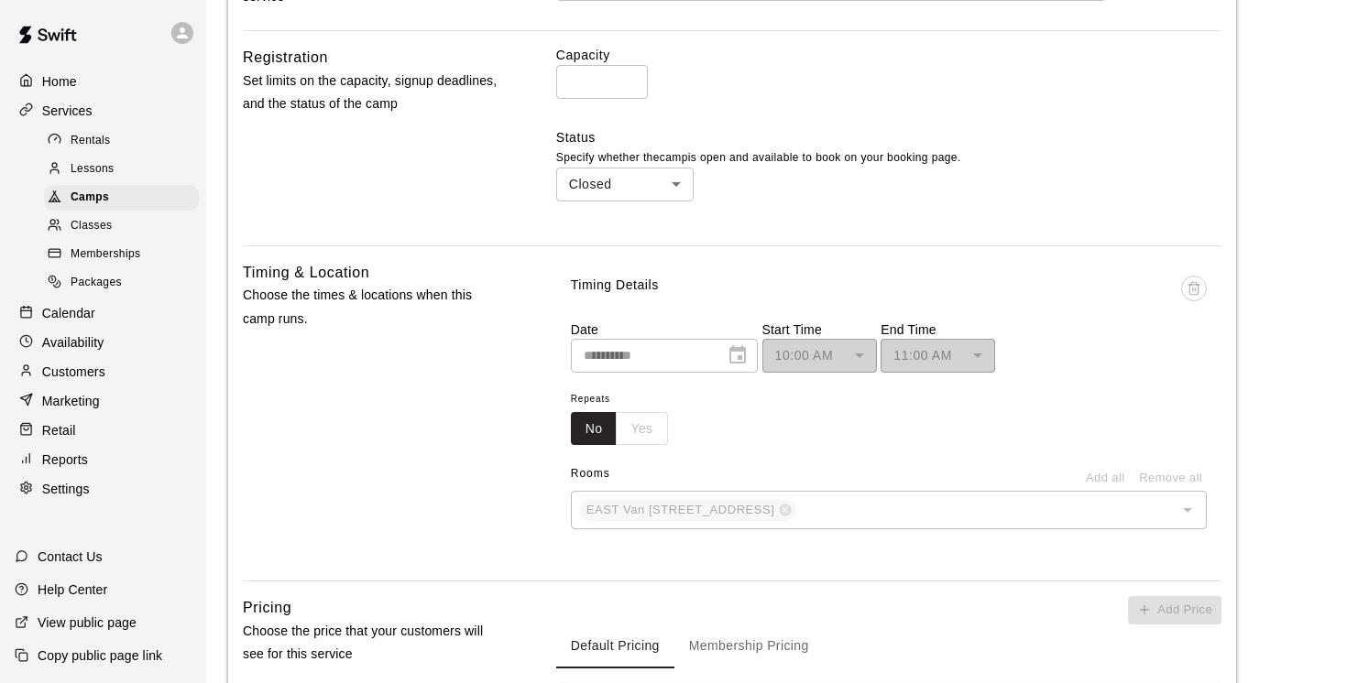
scroll to position [702, 0]
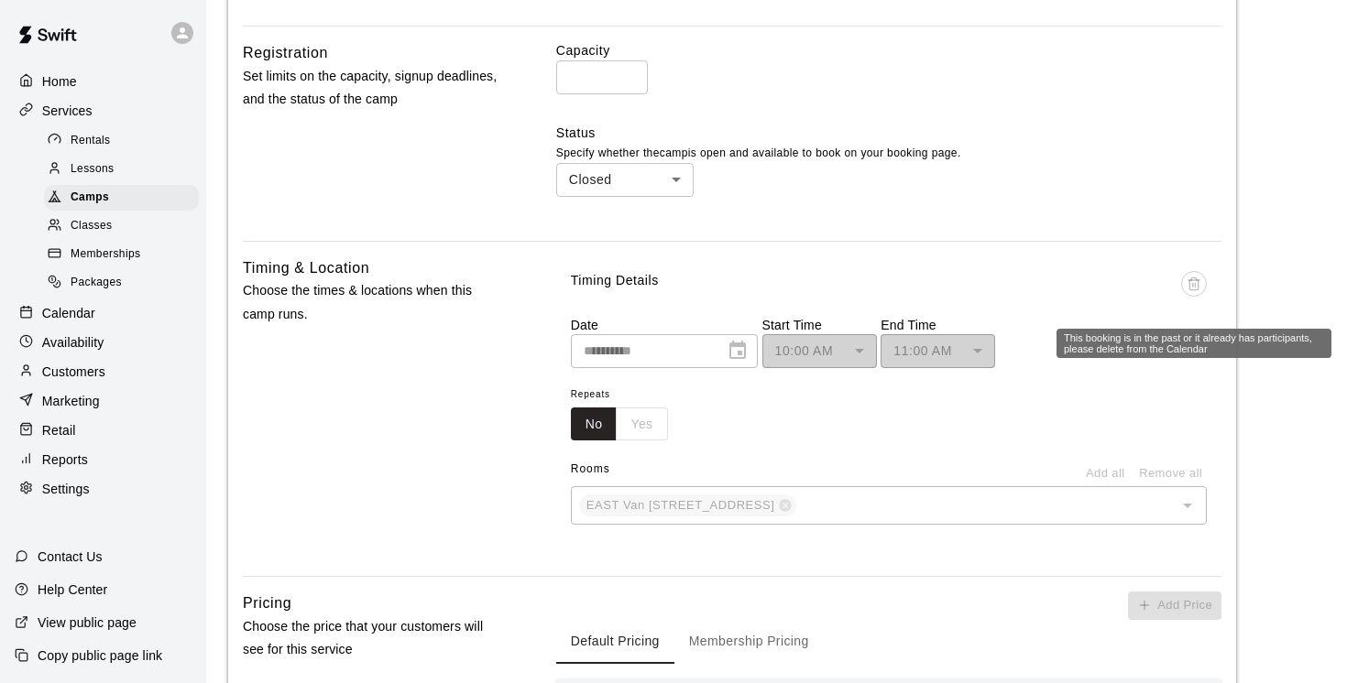
click at [1194, 285] on span "This booking is in the past or it already has participants, please delete from …" at bounding box center [1194, 293] width 26 height 45
click at [1193, 286] on span "This booking is in the past or it already has participants, please delete from …" at bounding box center [1194, 293] width 26 height 45
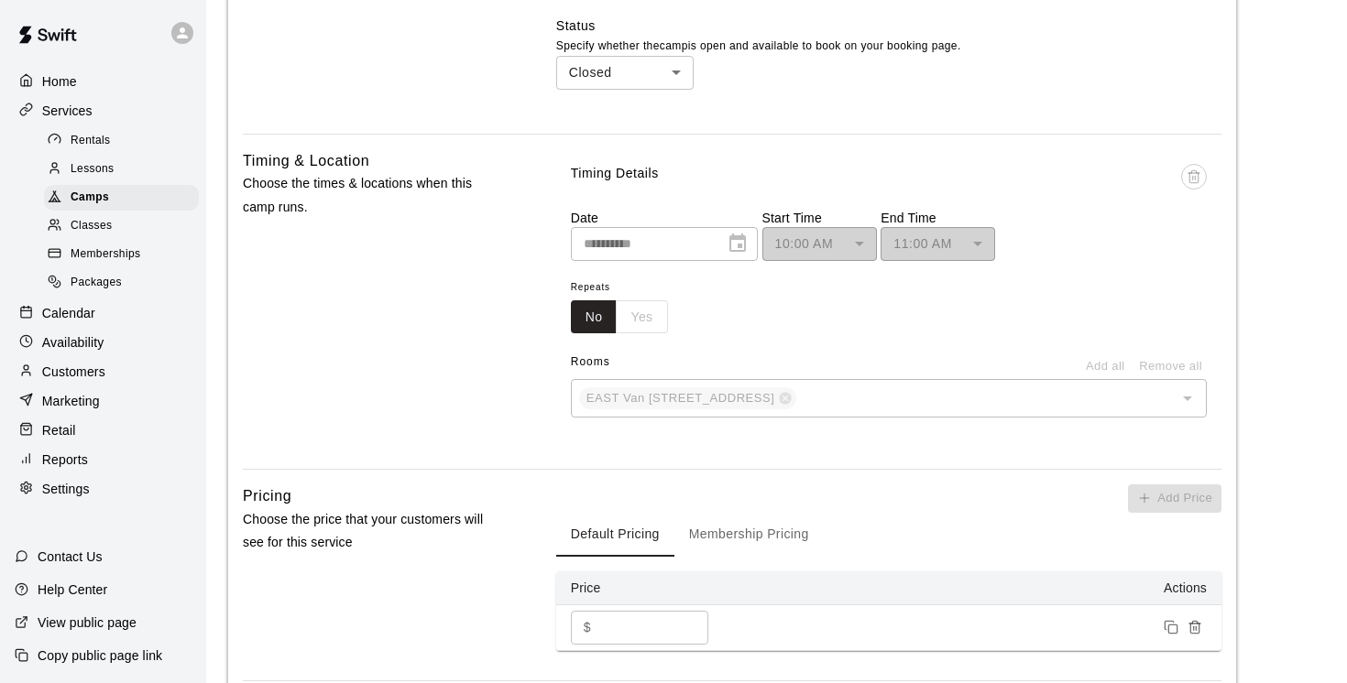
scroll to position [807, 0]
click at [777, 244] on div "10:00 AM ******** ​" at bounding box center [819, 246] width 115 height 34
click at [983, 245] on div "11:00 AM ******** ​" at bounding box center [937, 246] width 115 height 34
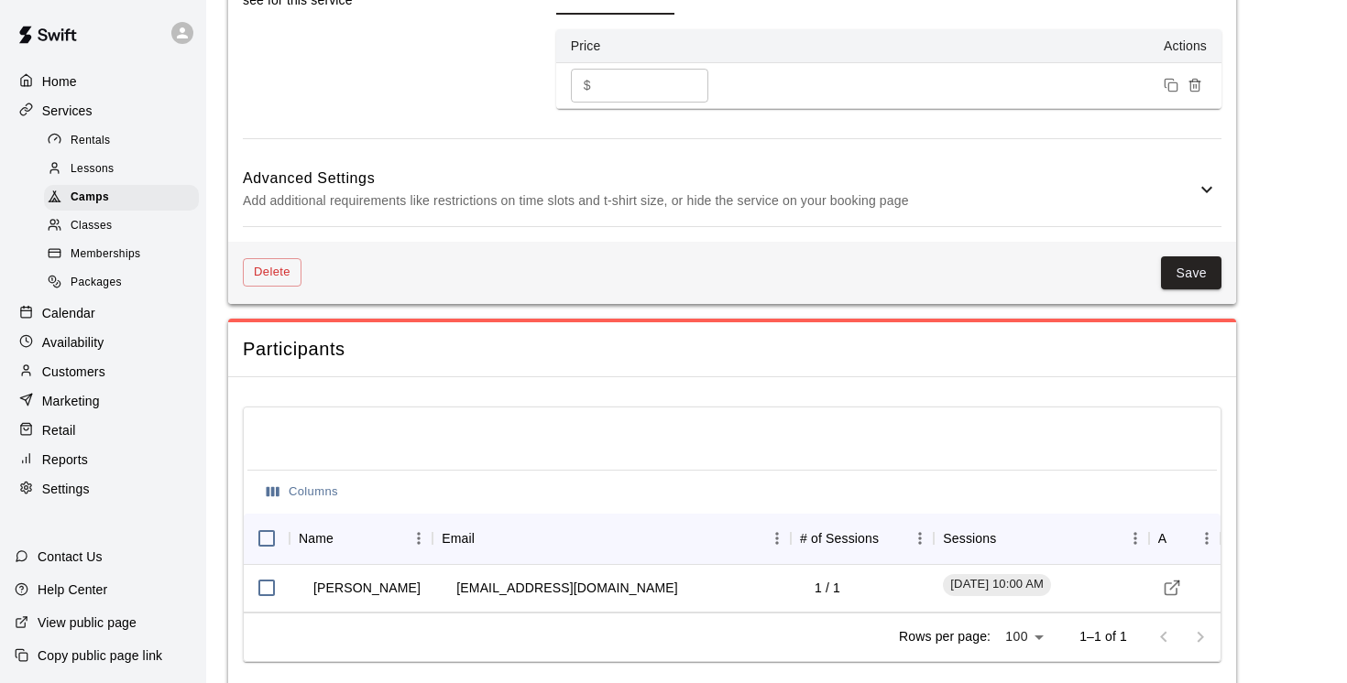
scroll to position [1388, 0]
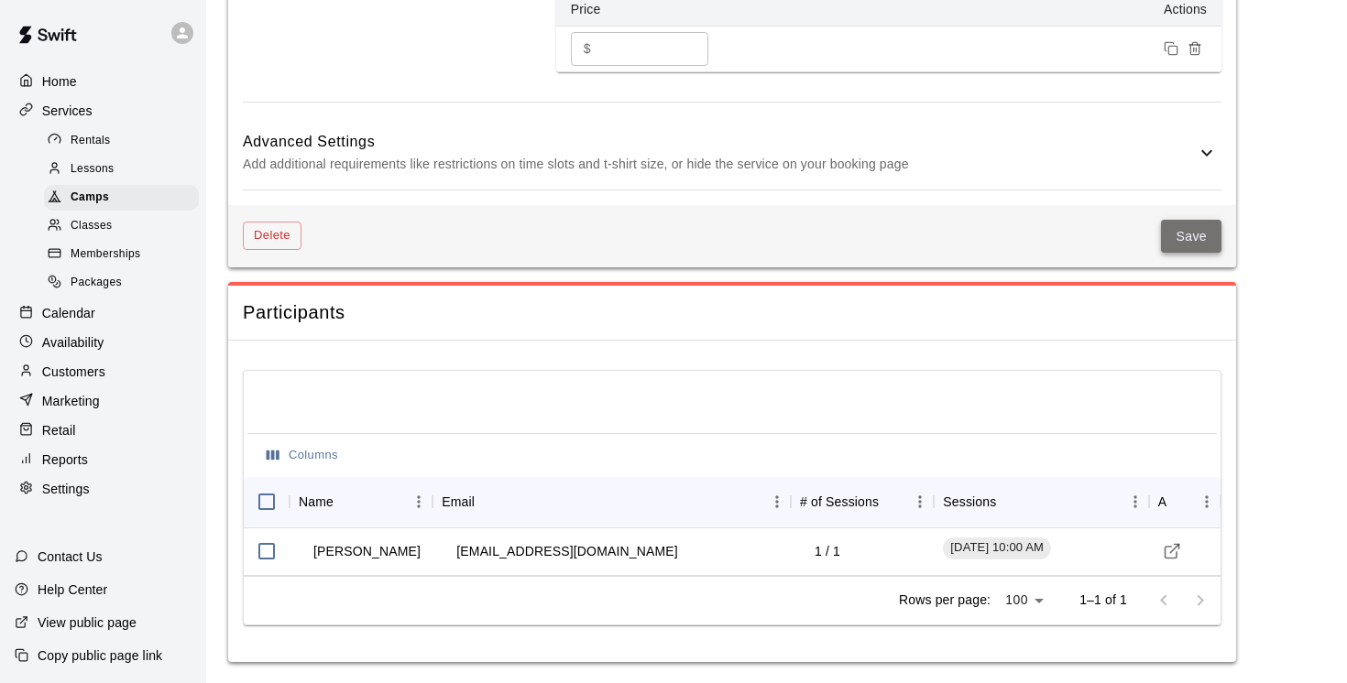
click at [1195, 229] on button "Save" at bounding box center [1191, 237] width 60 height 34
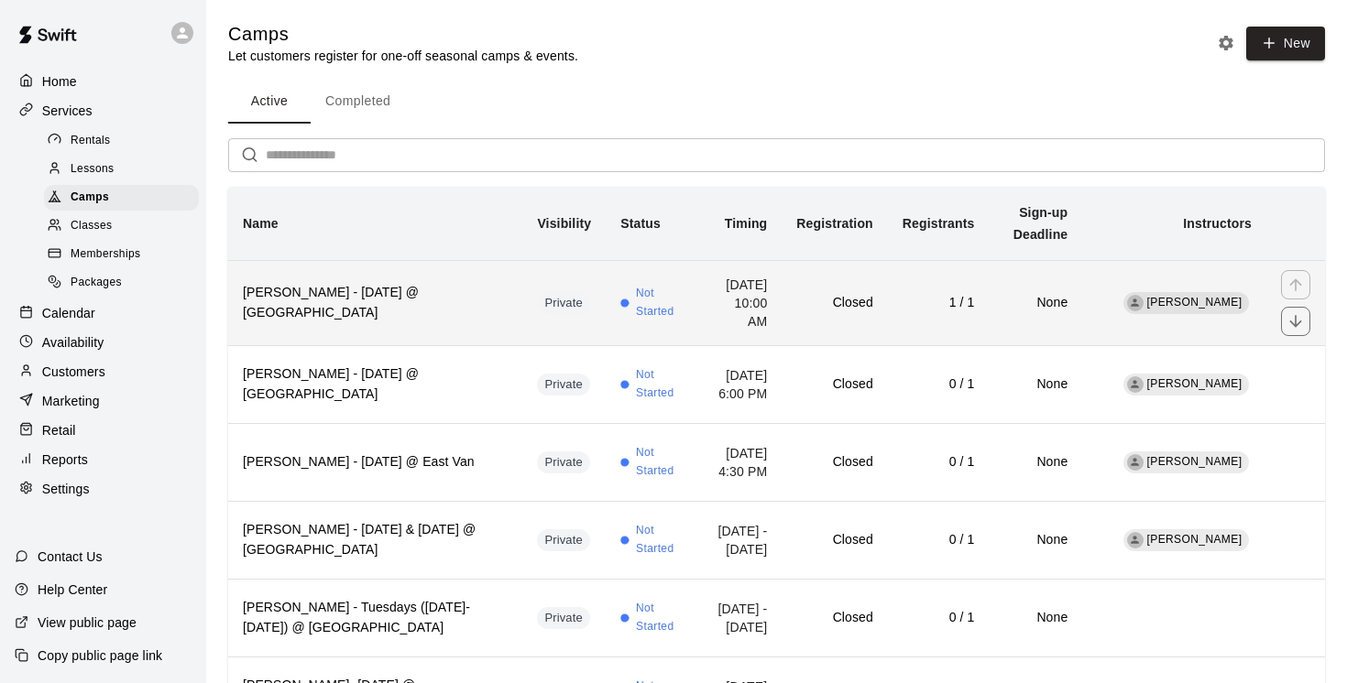
click at [428, 324] on th "[PERSON_NAME] - [DATE] @ [GEOGRAPHIC_DATA]" at bounding box center [375, 302] width 294 height 85
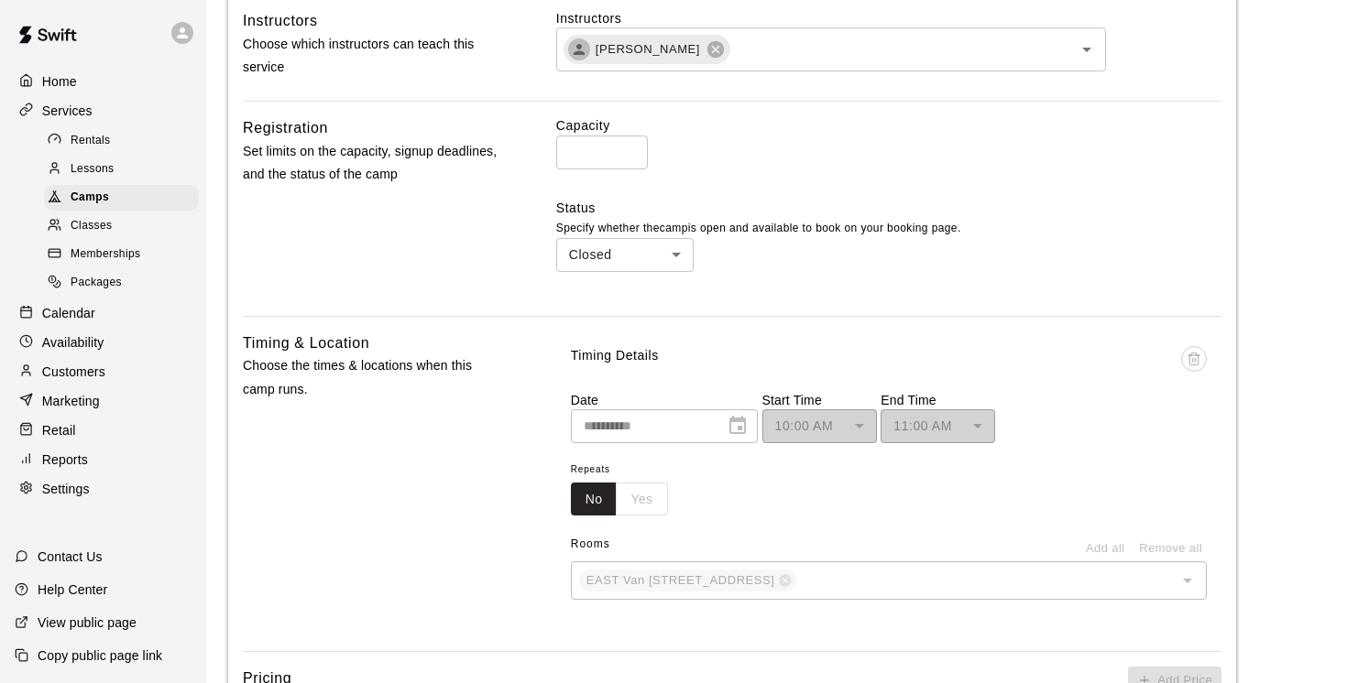
scroll to position [694, 0]
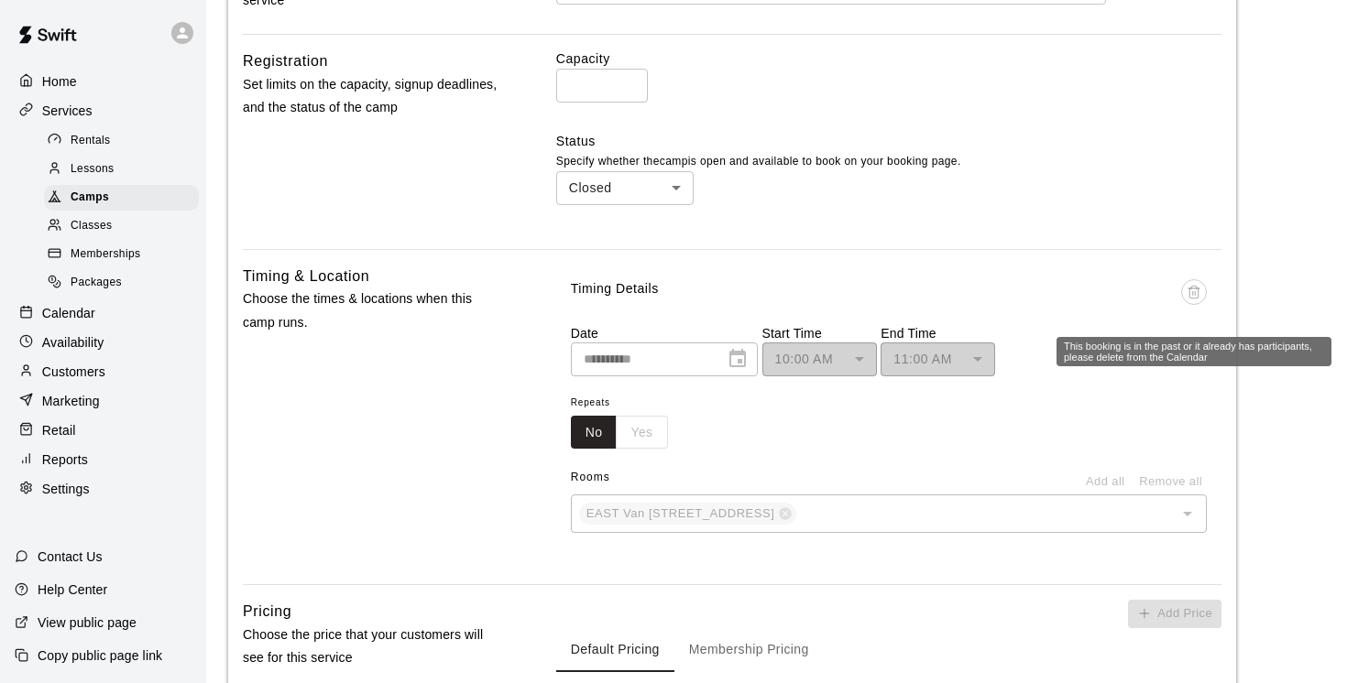
click at [1189, 292] on span "This booking is in the past or it already has participants, please delete from …" at bounding box center [1194, 301] width 26 height 45
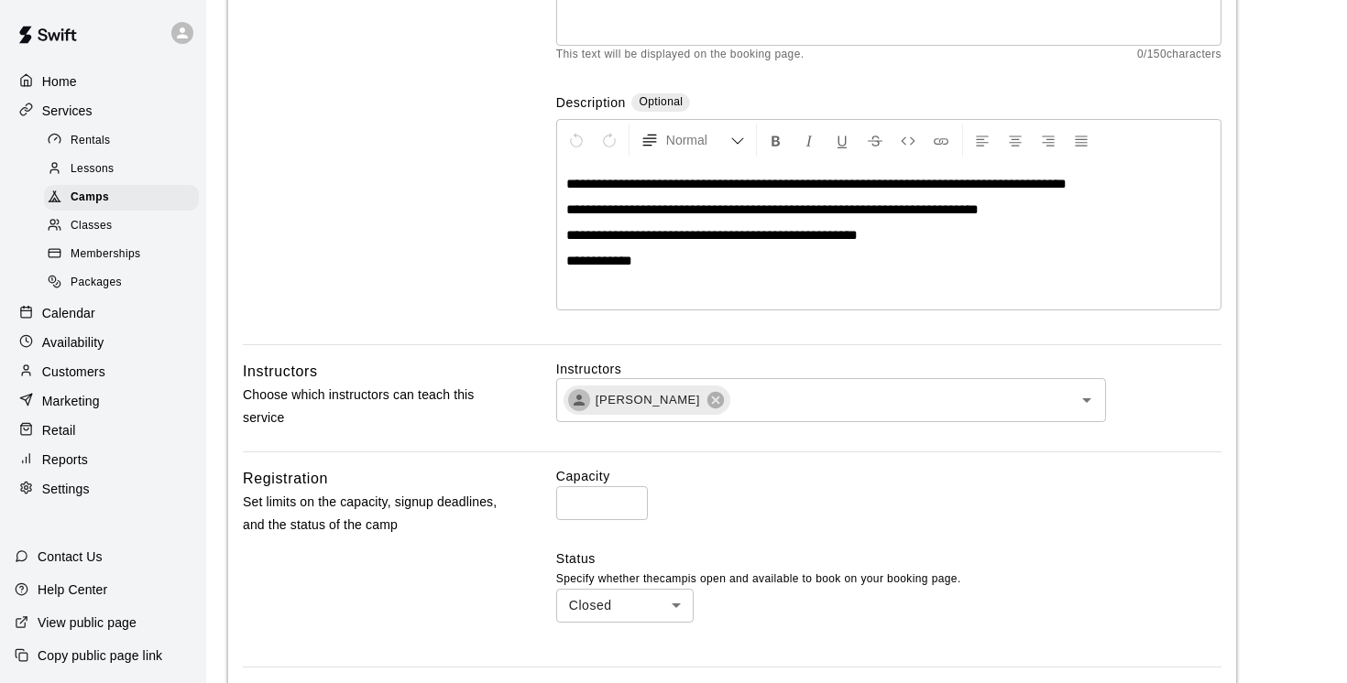
scroll to position [204, 0]
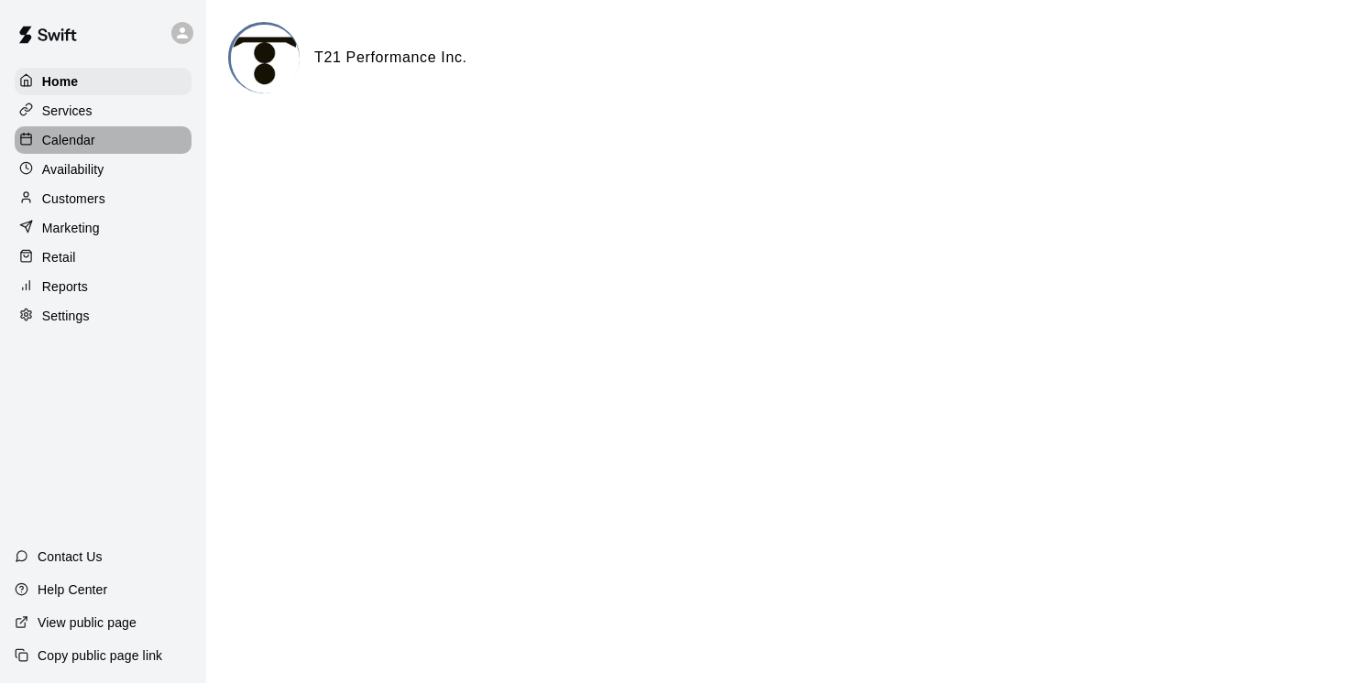
click at [70, 137] on p "Calendar" at bounding box center [68, 140] width 53 height 18
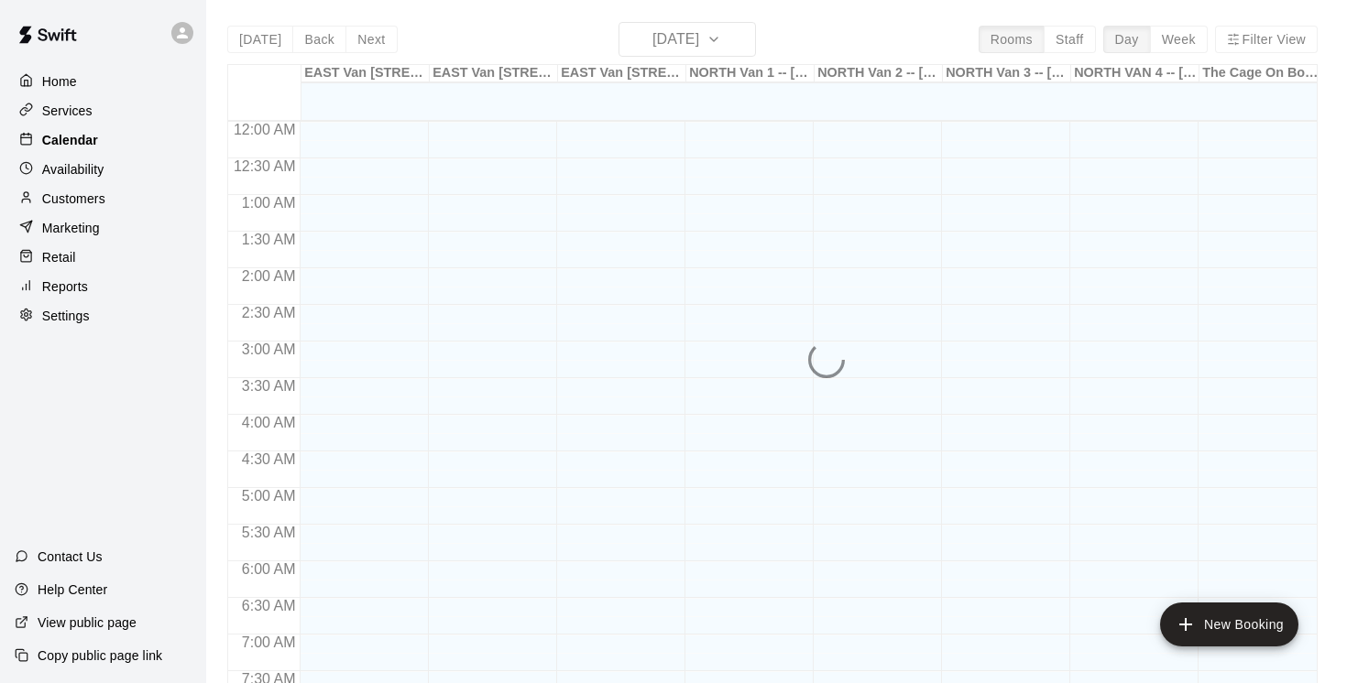
scroll to position [618, 0]
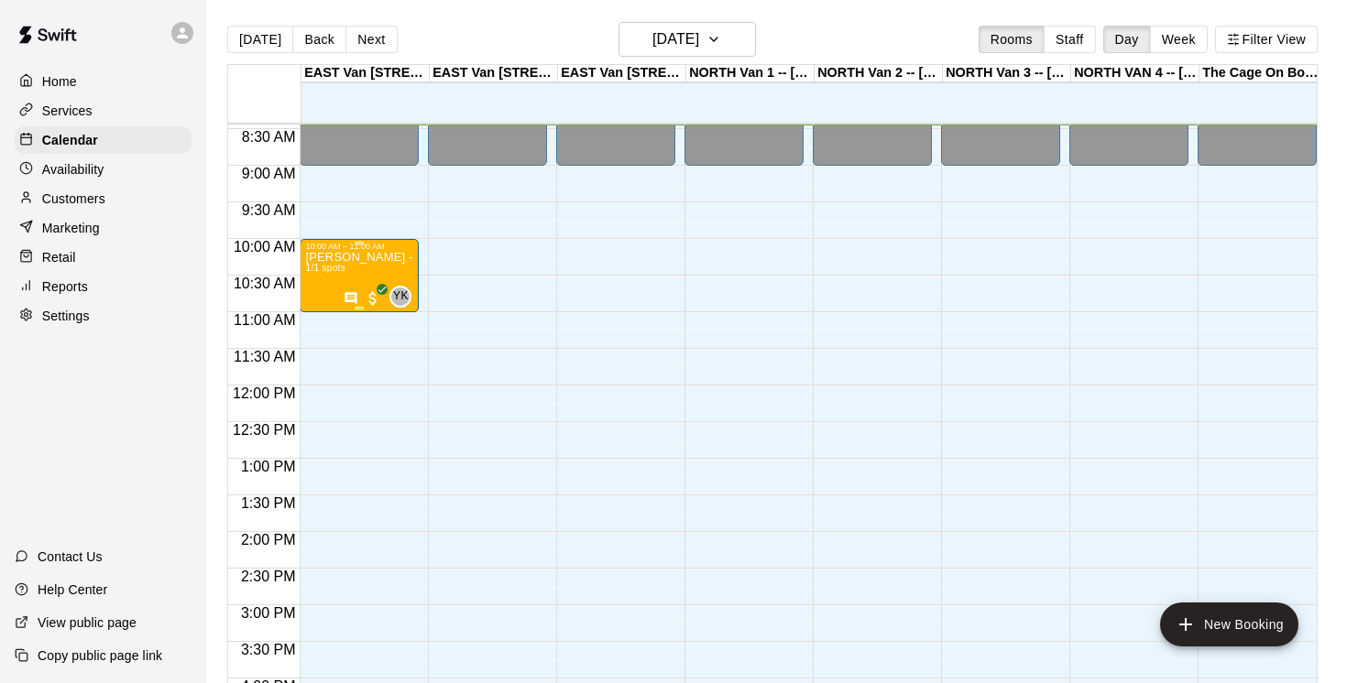
click at [359, 275] on div "Marcel Nguyen - Sunday, August 10 @ East Van 1/1 spots" at bounding box center [359, 592] width 108 height 683
click at [353, 303] on div at bounding box center [673, 341] width 1347 height 683
click at [357, 273] on div "Marcel Nguyen - Sunday, August 10 @ East Van 1/1 spots" at bounding box center [359, 592] width 108 height 683
click at [327, 272] on icon "edit" at bounding box center [324, 272] width 22 height 22
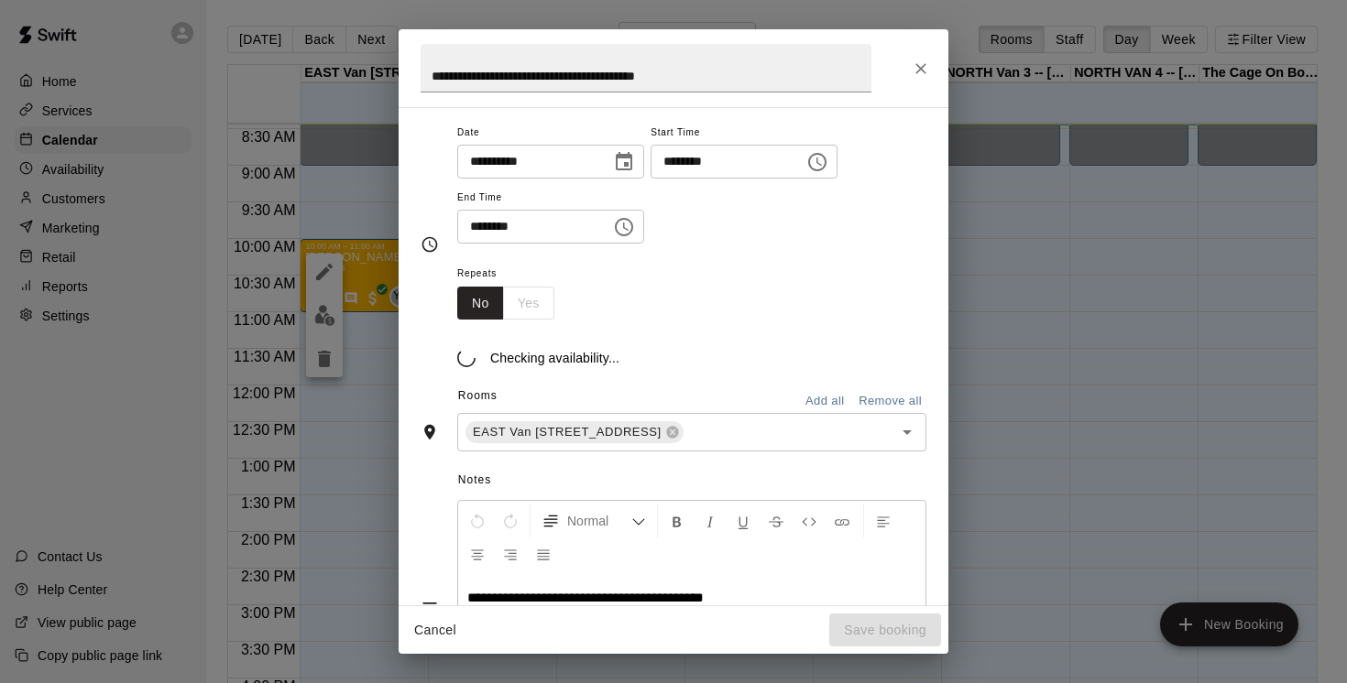
scroll to position [165, 0]
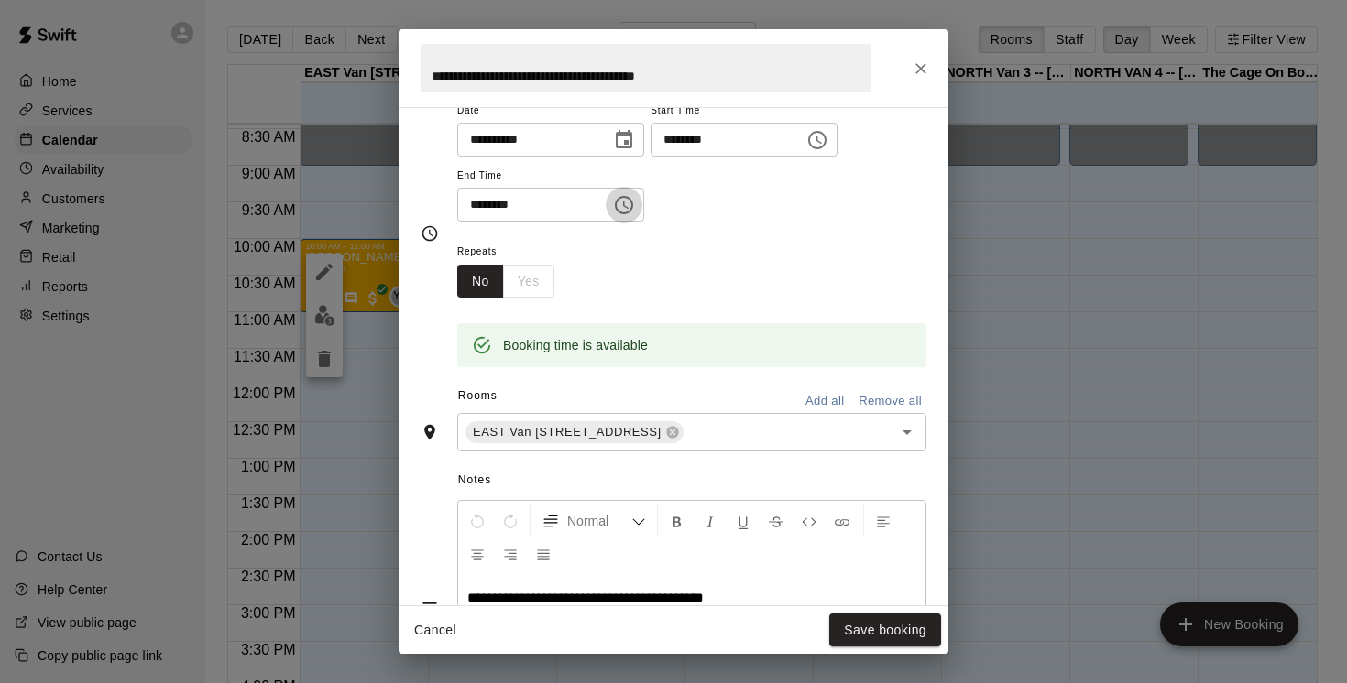
click at [633, 208] on icon "Choose time, selected time is 11:00 AM" at bounding box center [624, 205] width 18 height 18
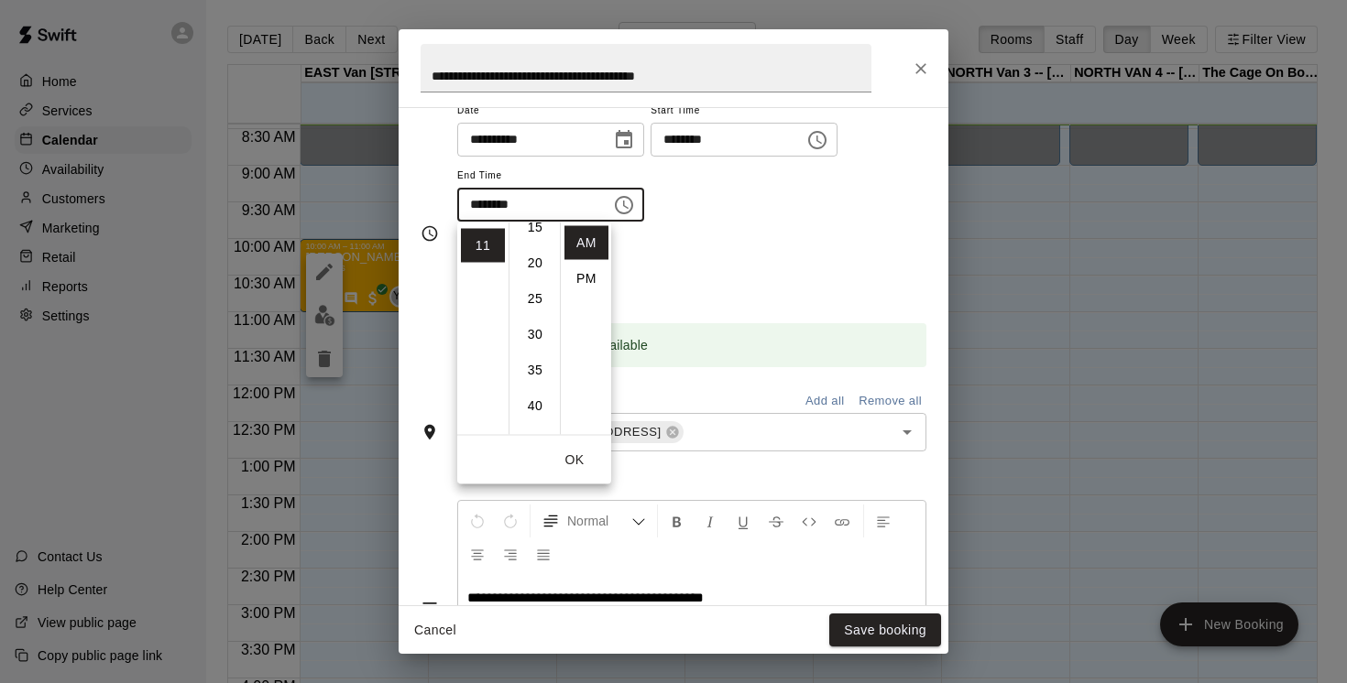
scroll to position [125, 0]
click at [528, 339] on li "30" at bounding box center [535, 333] width 44 height 34
type input "********"
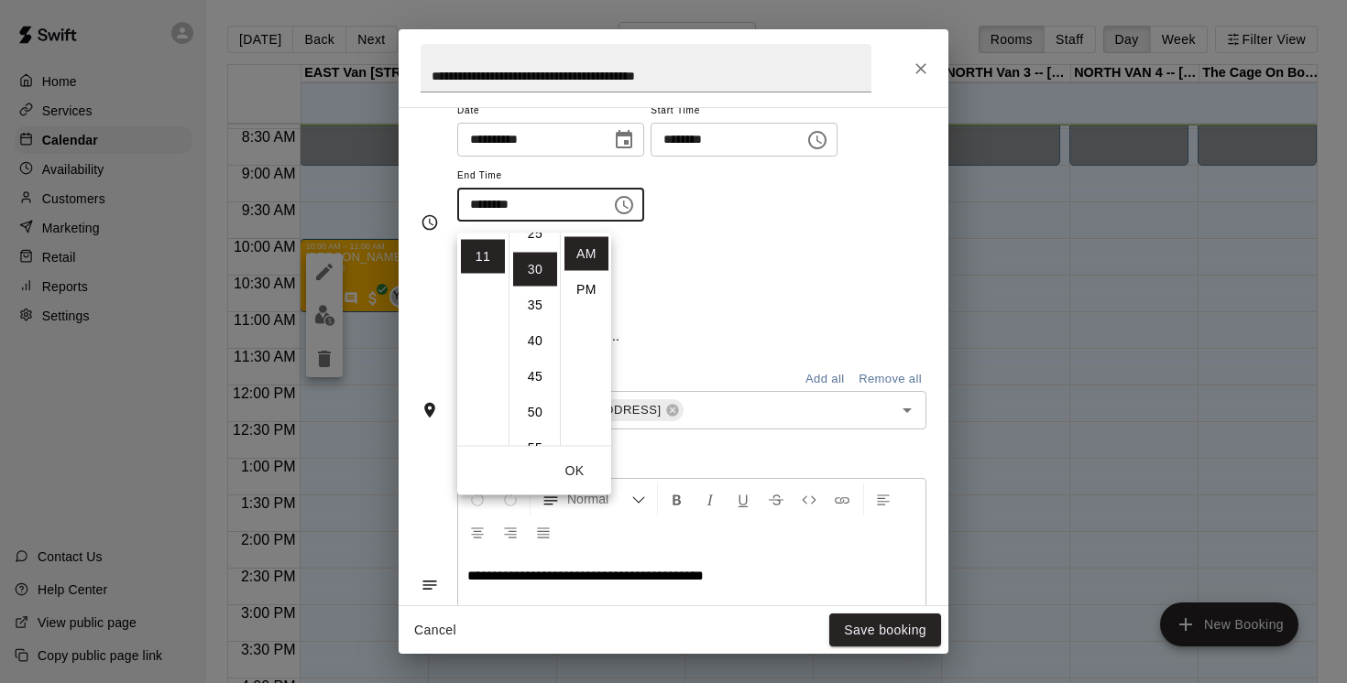
scroll to position [214, 0]
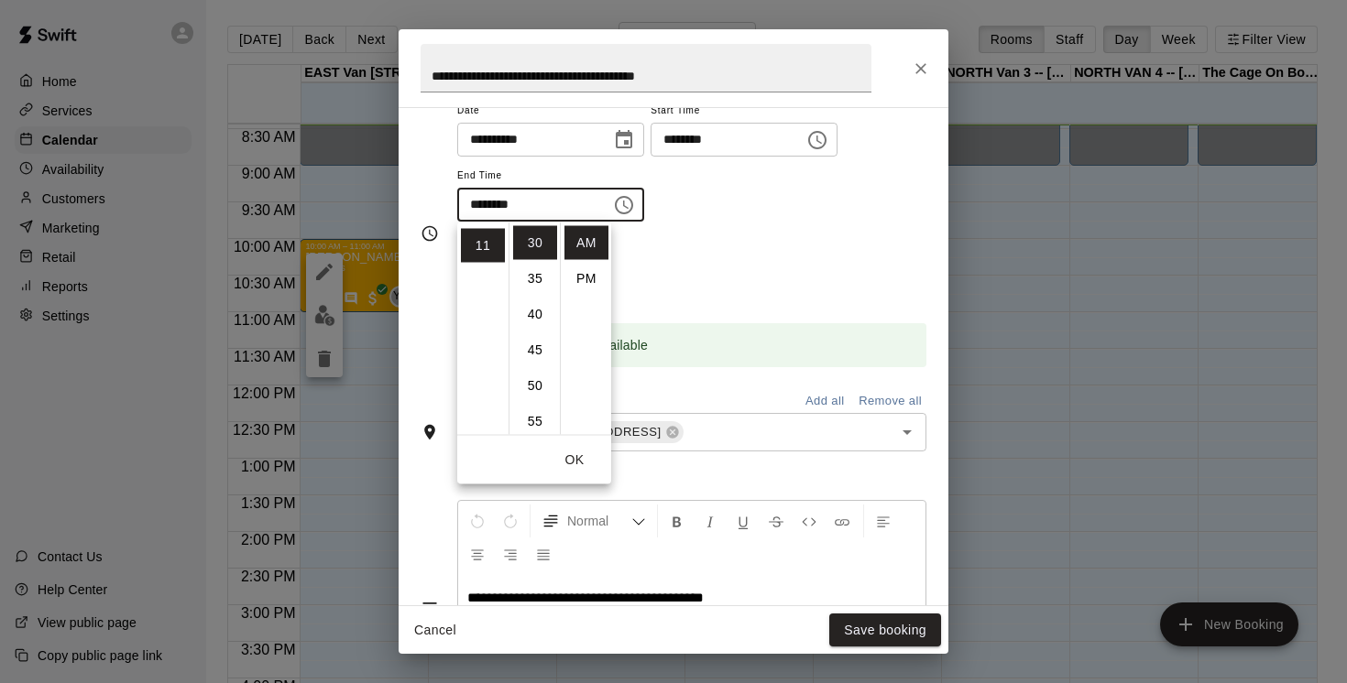
click at [596, 460] on button "OK" at bounding box center [574, 460] width 59 height 34
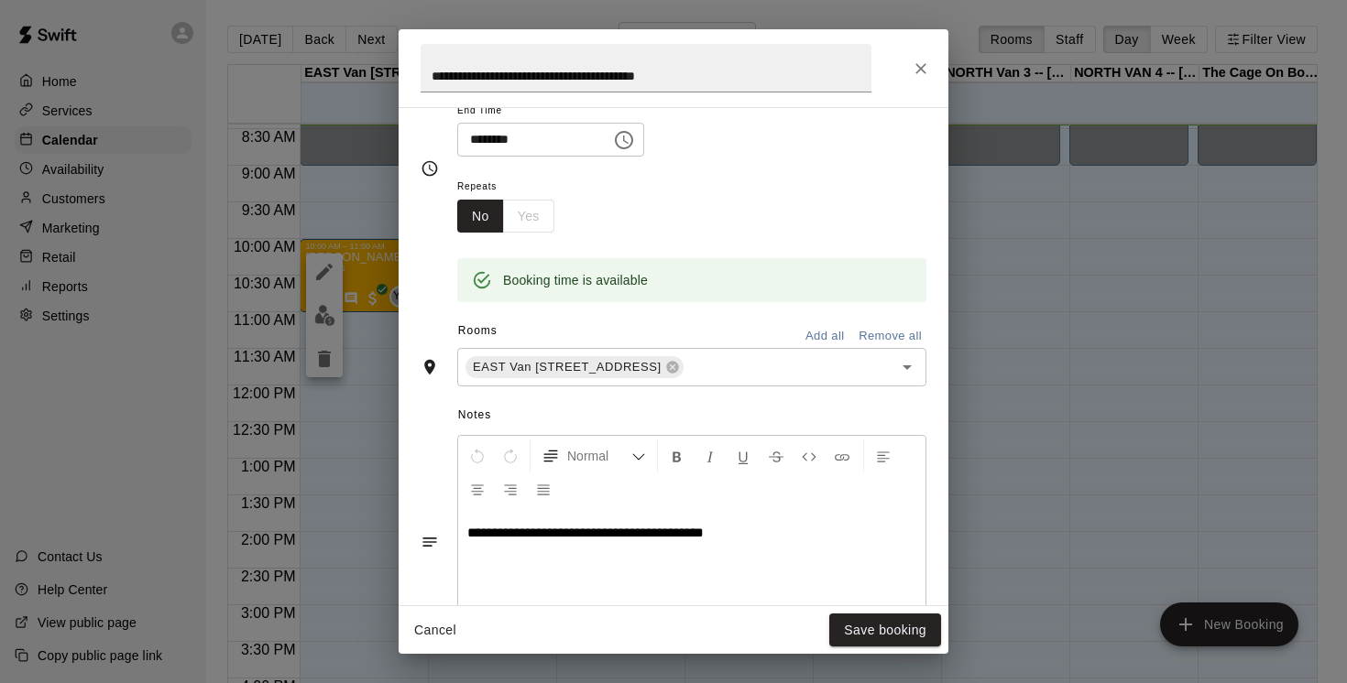
scroll to position [232, 0]
click at [757, 533] on p "**********" at bounding box center [691, 531] width 449 height 18
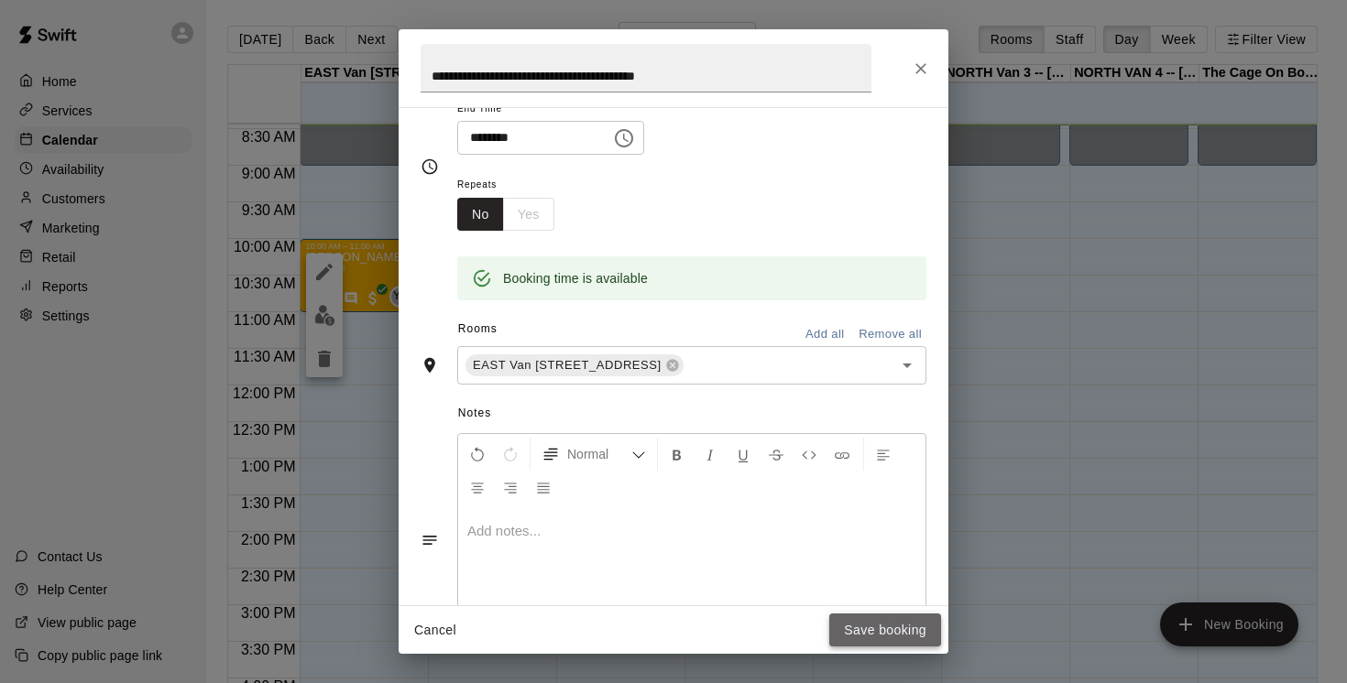
click at [901, 634] on button "Save booking" at bounding box center [885, 631] width 112 height 34
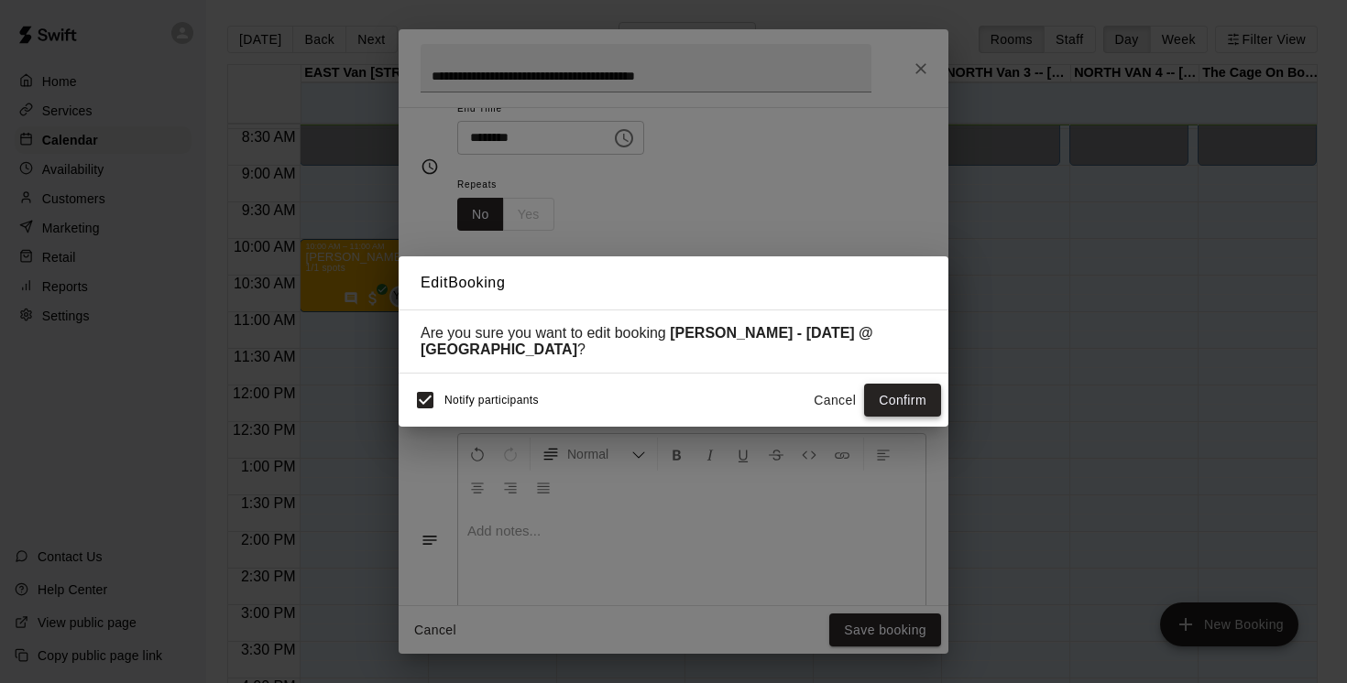
click at [919, 413] on button "Confirm" at bounding box center [902, 401] width 77 height 34
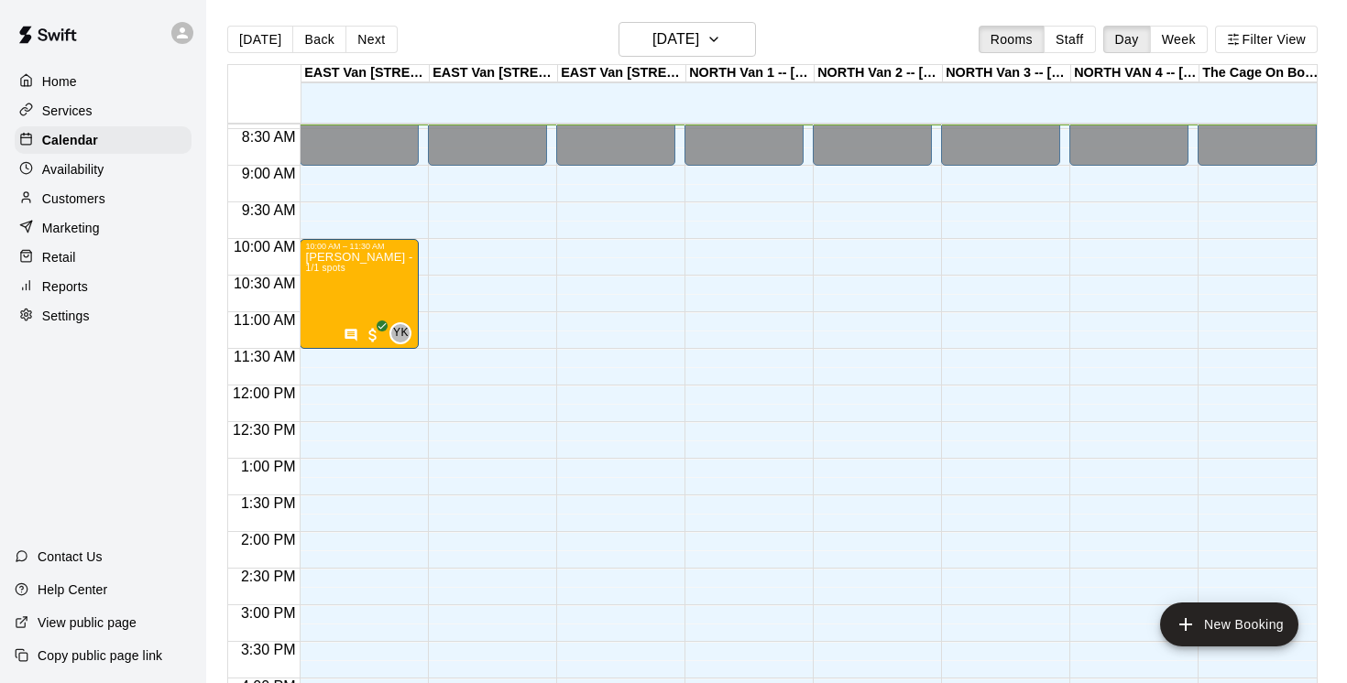
click at [71, 114] on p "Services" at bounding box center [67, 111] width 50 height 18
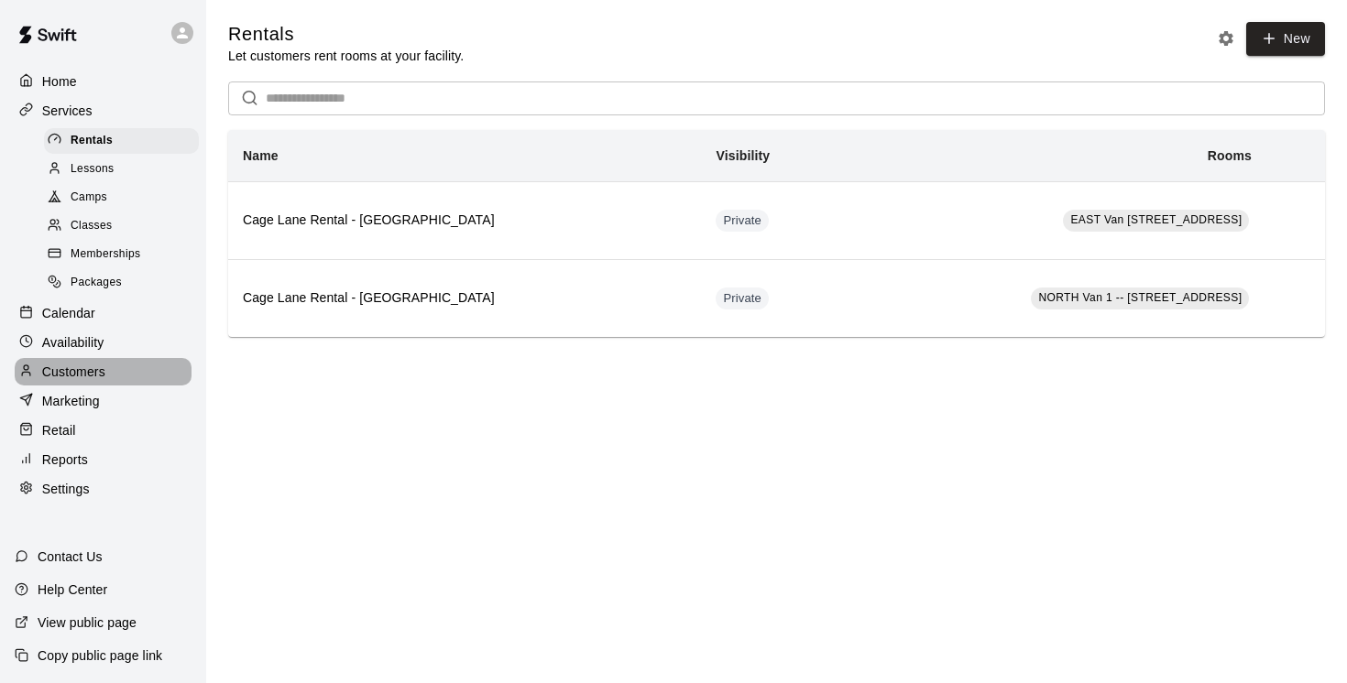
click at [82, 370] on p "Customers" at bounding box center [73, 372] width 63 height 18
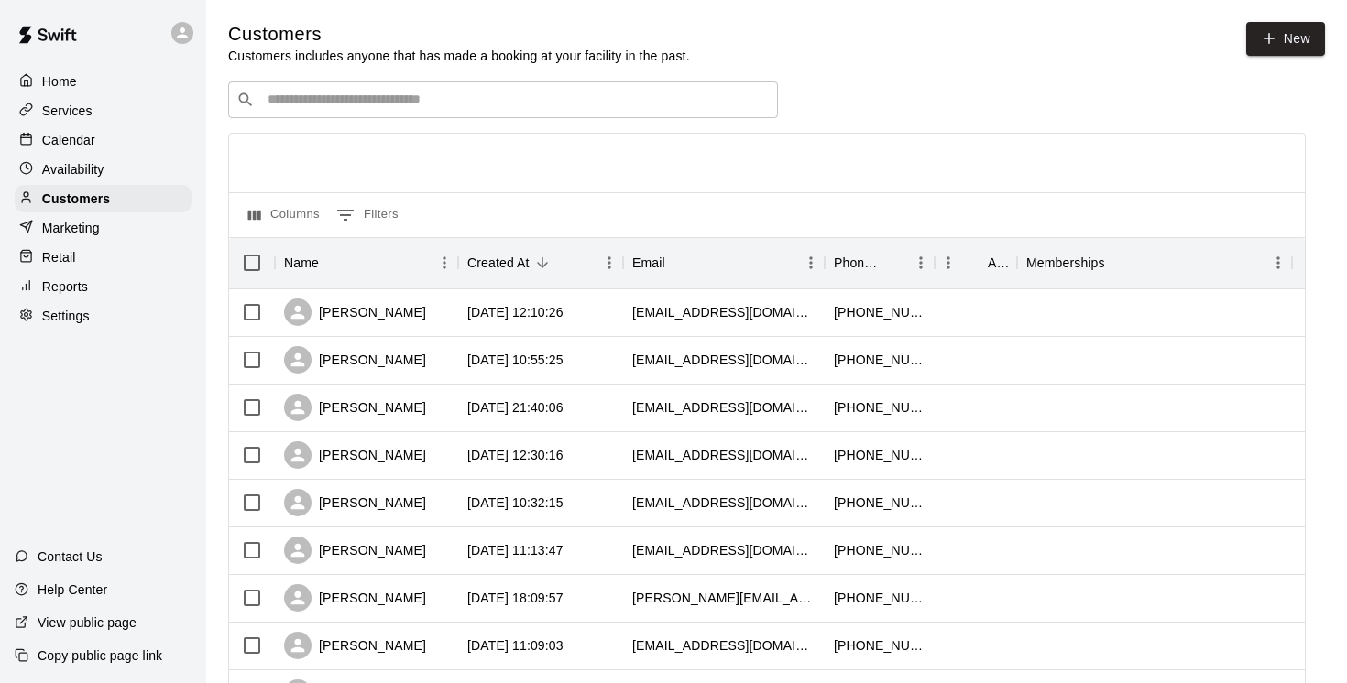
click at [387, 103] on input "Search customers by name or email" at bounding box center [516, 100] width 508 height 18
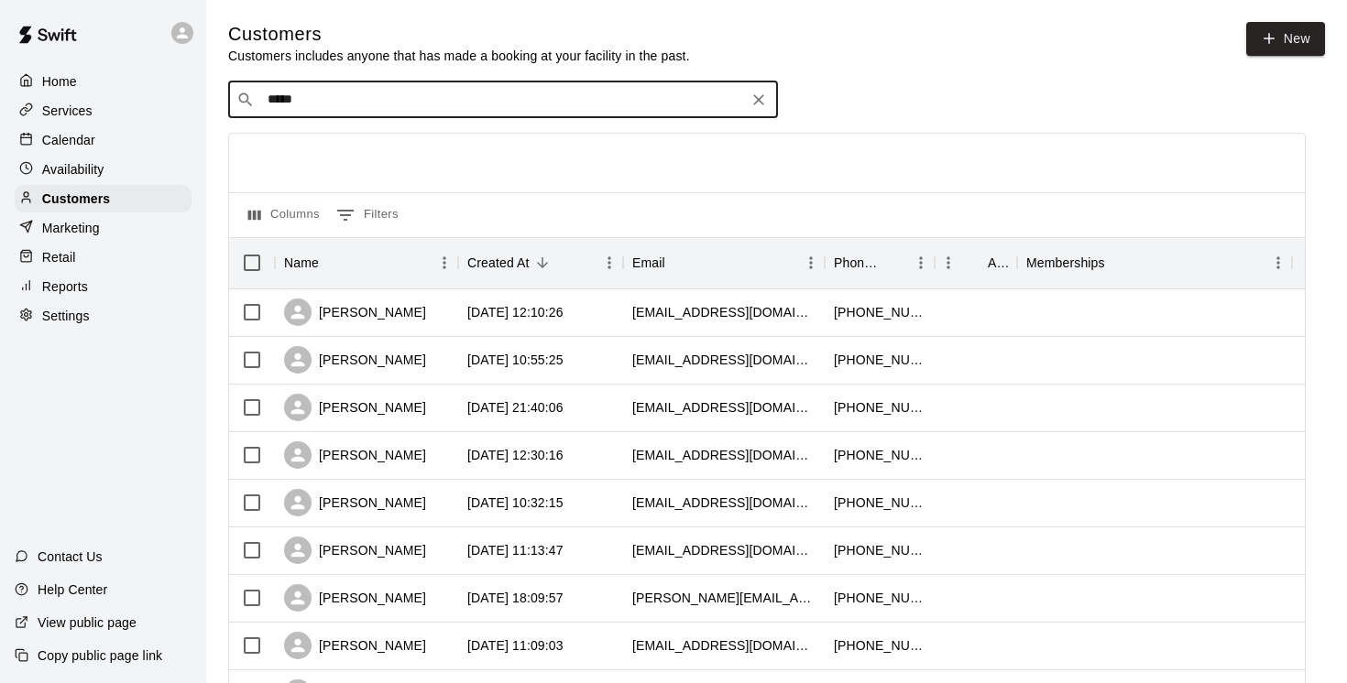
type input "******"
click at [326, 132] on p "[PERSON_NAME]" at bounding box center [335, 137] width 112 height 19
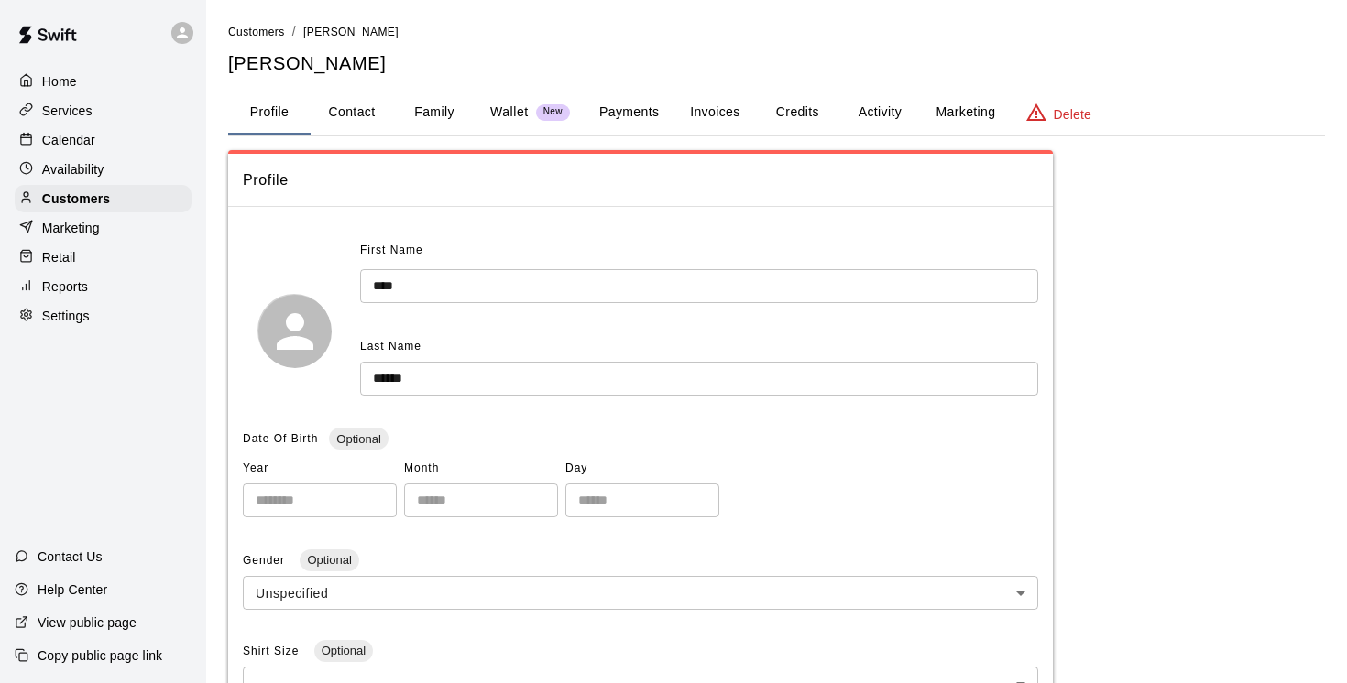
click at [633, 112] on button "Payments" at bounding box center [629, 113] width 89 height 44
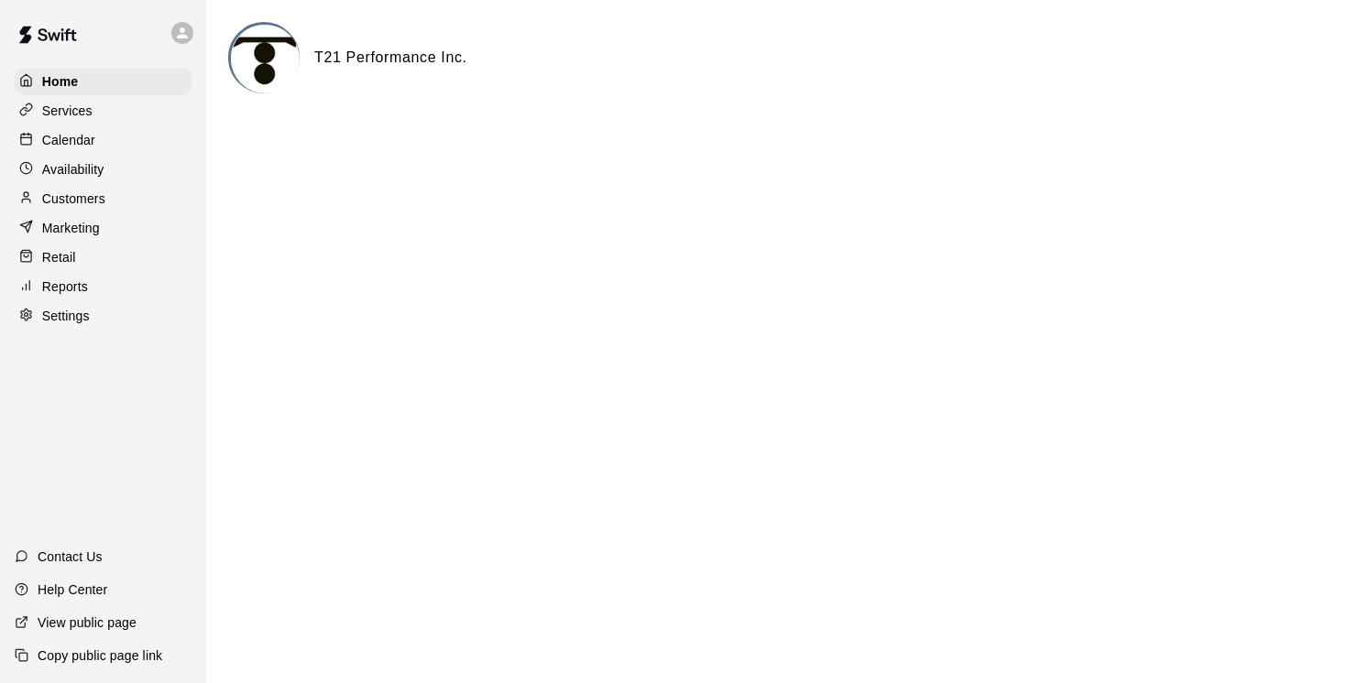
click at [81, 137] on p "Calendar" at bounding box center [68, 140] width 53 height 18
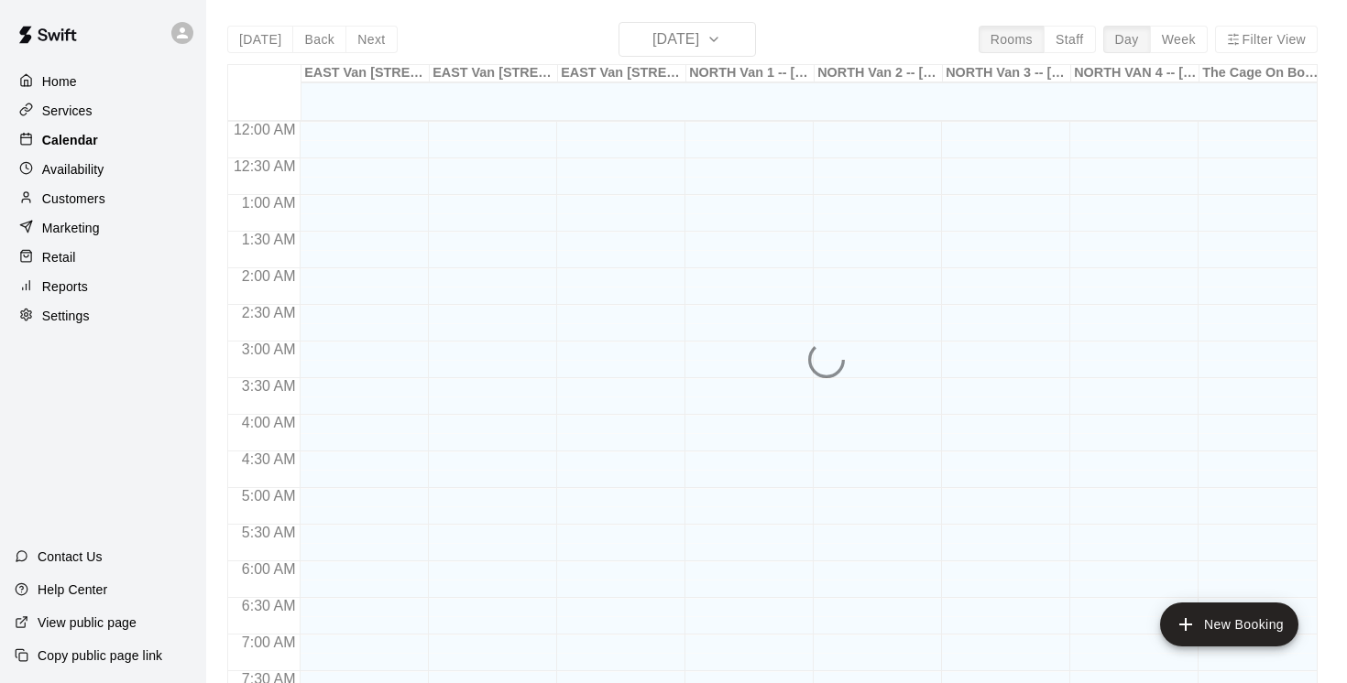
scroll to position [619, 0]
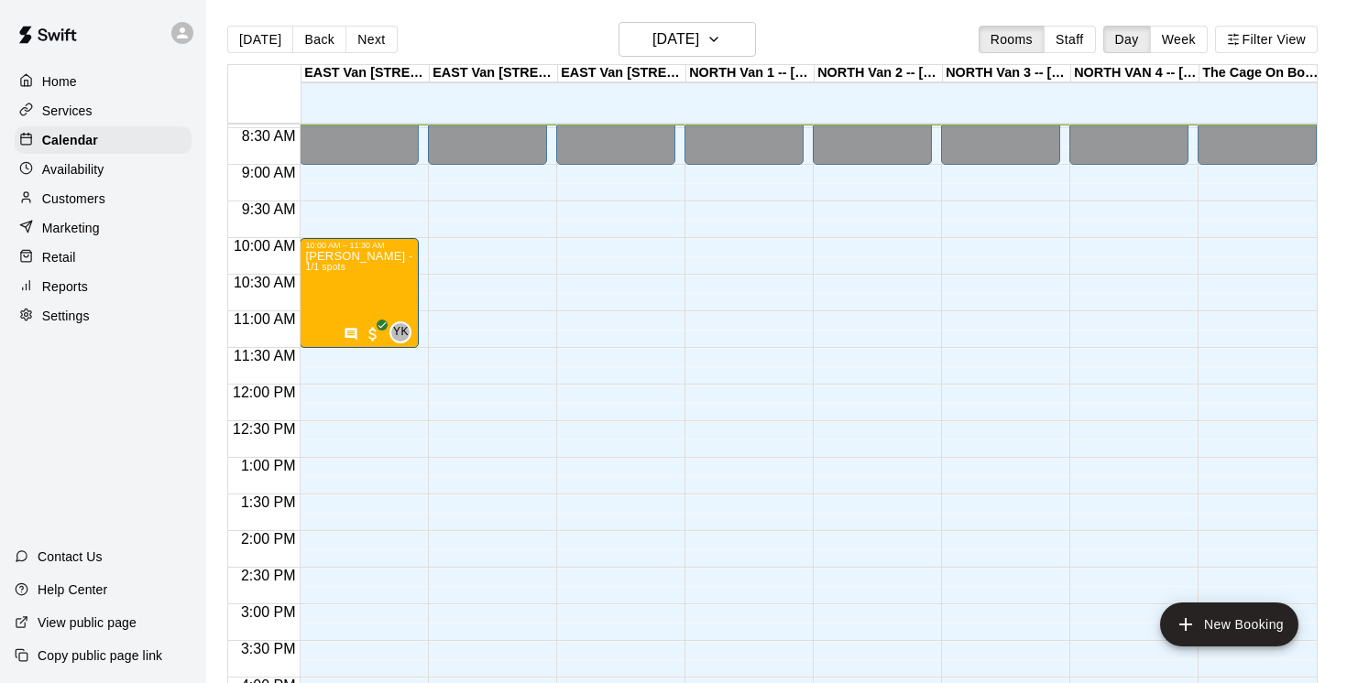
click at [75, 111] on p "Services" at bounding box center [67, 111] width 50 height 18
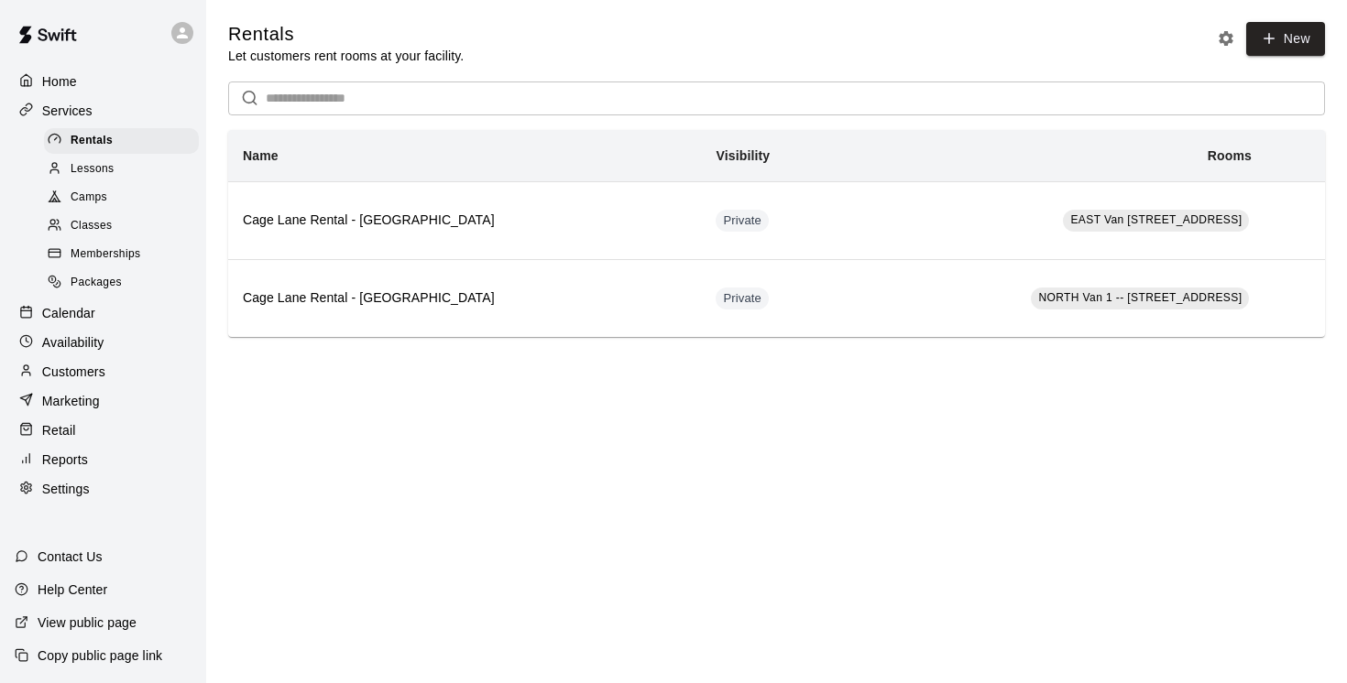
click at [91, 192] on span "Camps" at bounding box center [89, 198] width 37 height 18
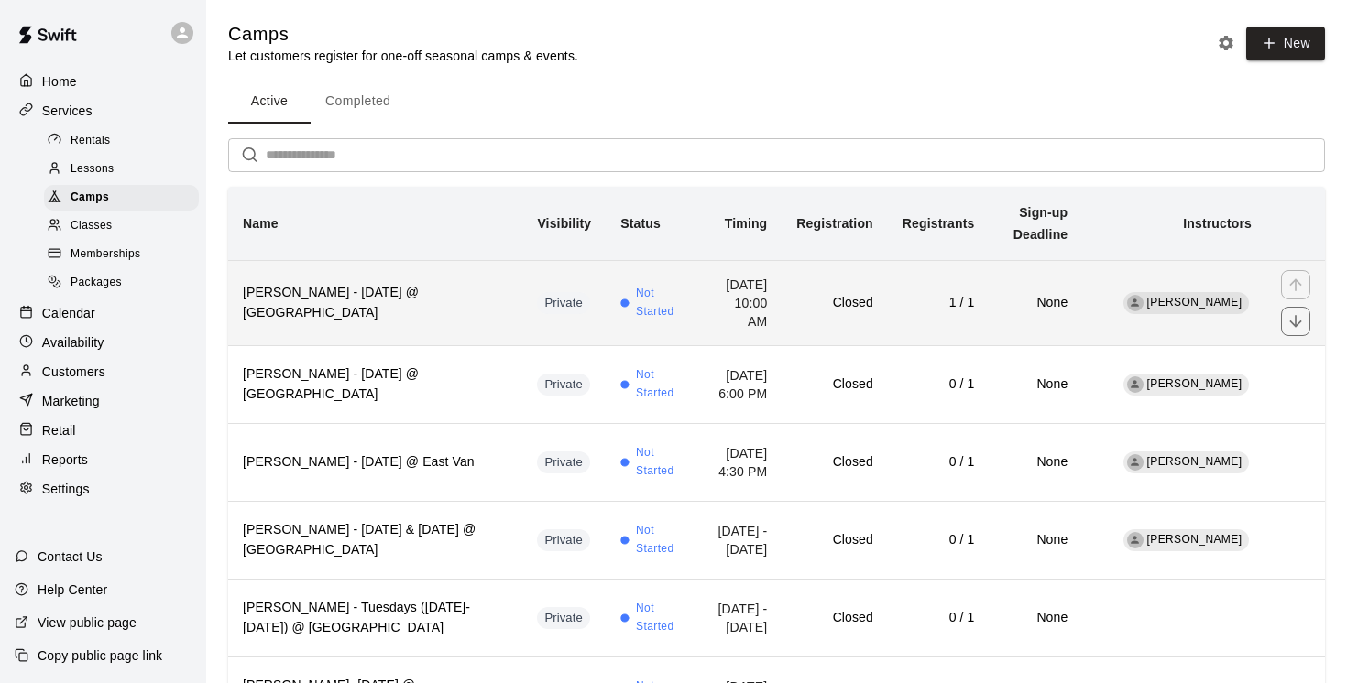
click at [369, 318] on h6 "[PERSON_NAME] - [DATE] @ [GEOGRAPHIC_DATA]" at bounding box center [375, 303] width 265 height 40
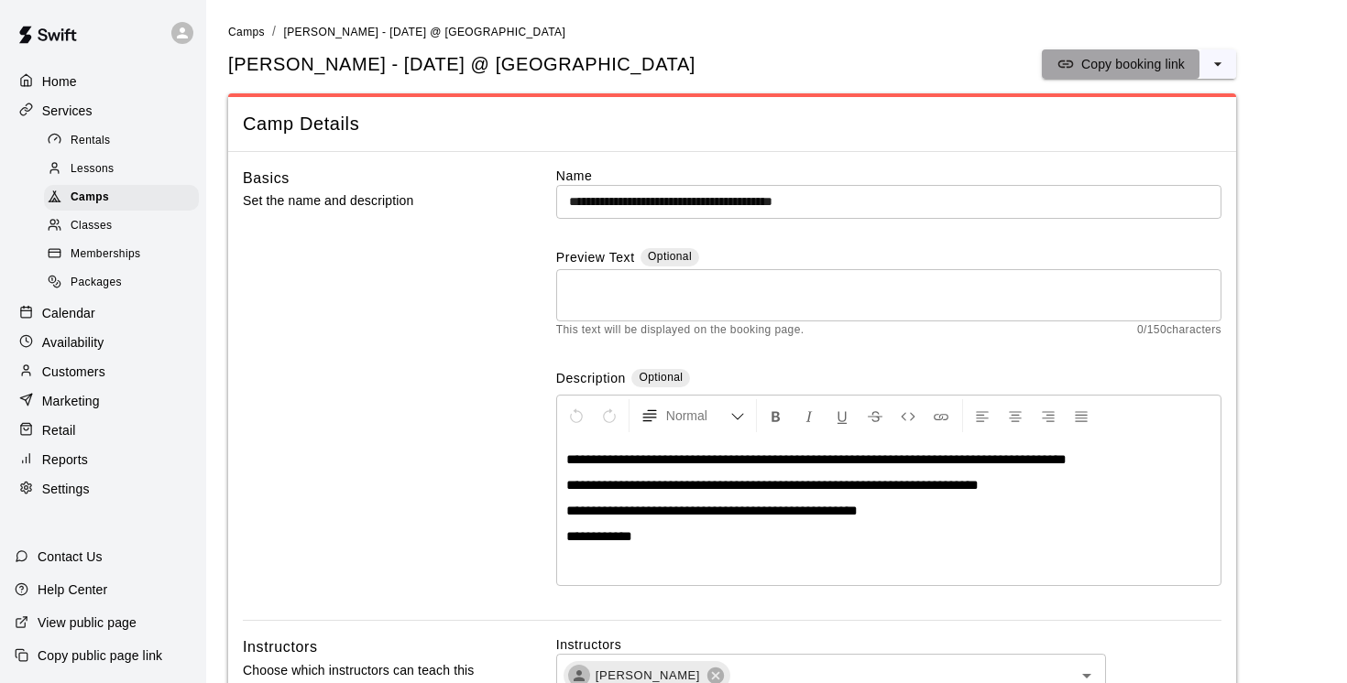
click at [1156, 62] on p "Copy booking link" at bounding box center [1133, 64] width 104 height 18
